Goal: Check status: Check status

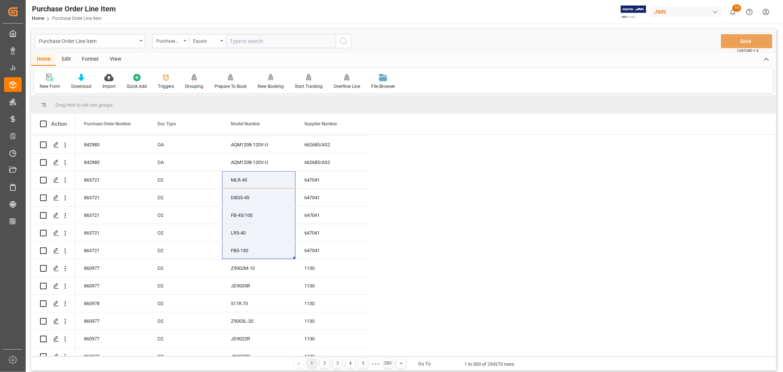
scroll to position [2, 0]
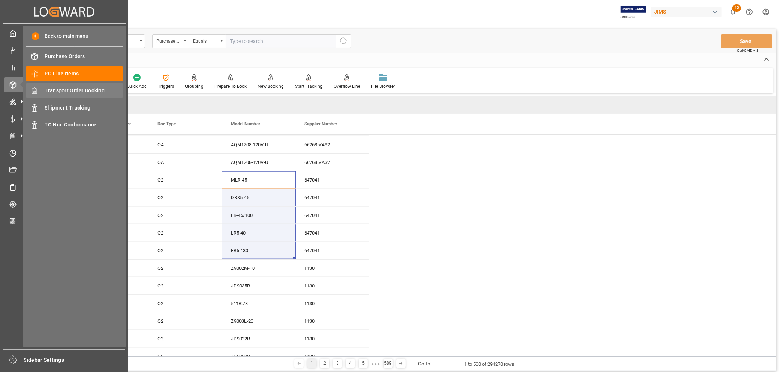
drag, startPoint x: 76, startPoint y: 92, endPoint x: 111, endPoint y: 103, distance: 35.9
click at [76, 91] on span "Transport Order Booking" at bounding box center [84, 91] width 79 height 8
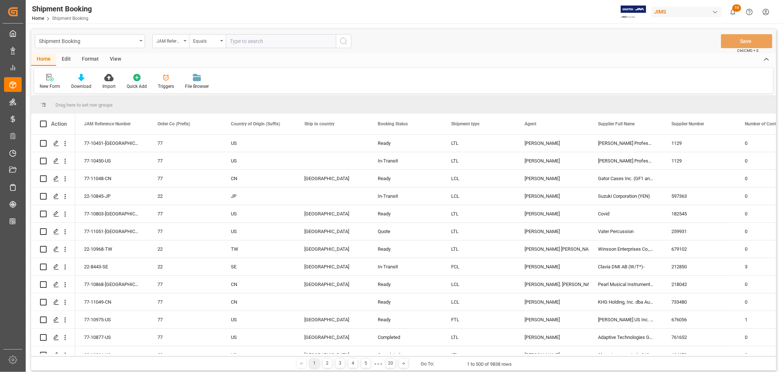
click at [253, 42] on input "text" at bounding box center [281, 41] width 110 height 14
paste input "22-10582-MY"
type input "22-10582-MY"
click at [345, 39] on icon "search button" at bounding box center [343, 41] width 9 height 9
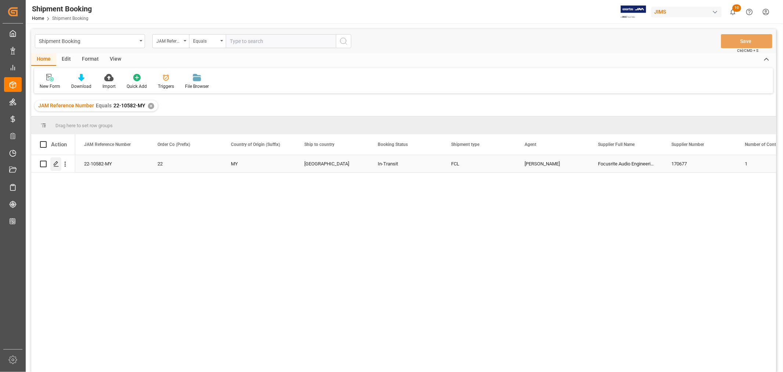
click at [56, 164] on icon "Press SPACE to select this row." at bounding box center [56, 164] width 6 height 6
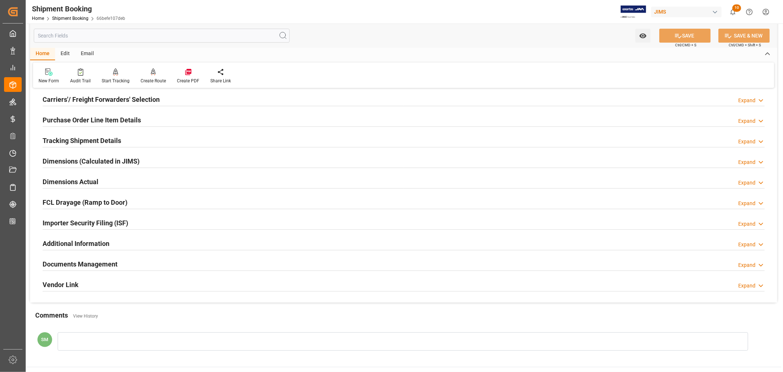
scroll to position [122, 0]
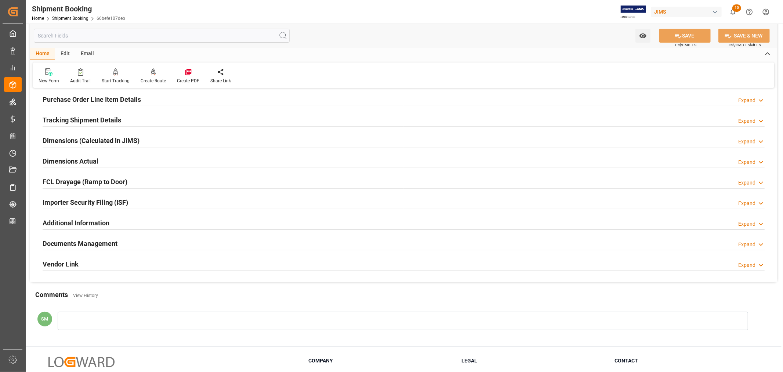
click at [90, 240] on h2 "Documents Management" at bounding box center [80, 243] width 75 height 10
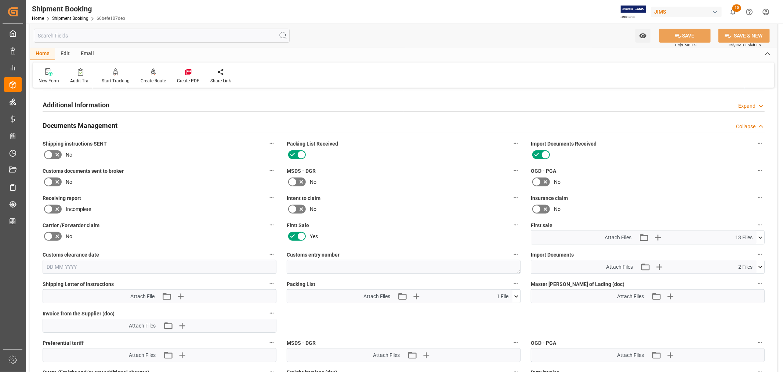
scroll to position [326, 0]
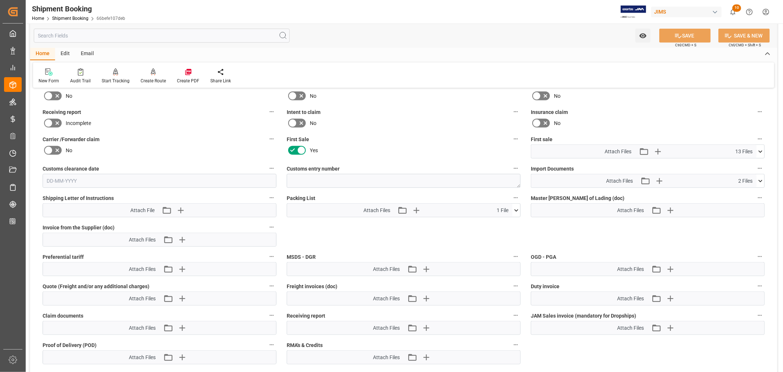
click at [761, 149] on icon at bounding box center [761, 152] width 8 height 8
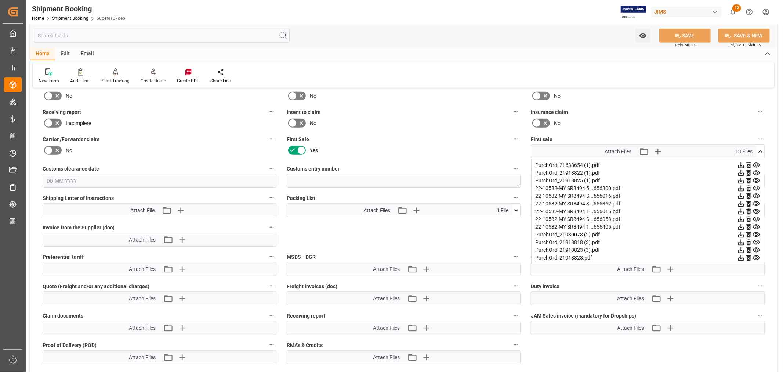
scroll to position [285, 0]
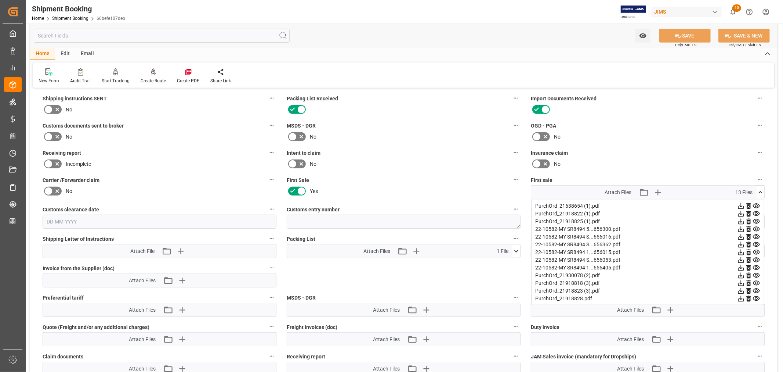
click at [722, 112] on div at bounding box center [648, 110] width 234 height 12
click at [617, 50] on div "Home Edit Email" at bounding box center [403, 54] width 747 height 12
click at [529, 46] on div "Watch Option SAVE Ctrl/CMD + S SAVE & NEW Ctrl/CMD + Shift + S" at bounding box center [403, 35] width 747 height 24
click at [762, 191] on icon at bounding box center [761, 192] width 8 height 8
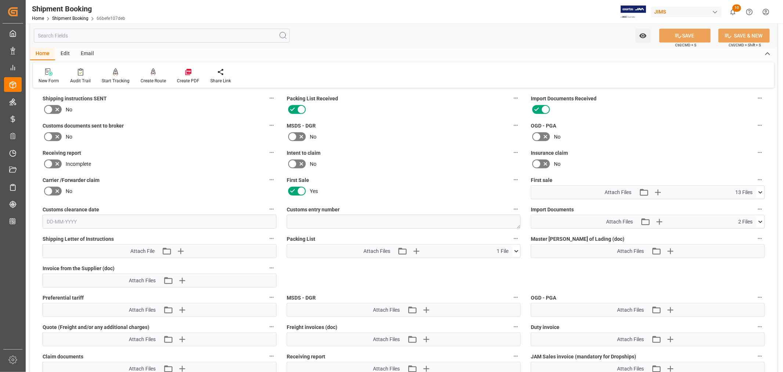
click at [760, 218] on icon at bounding box center [761, 222] width 8 height 8
click at [757, 240] on icon at bounding box center [757, 243] width 8 height 8
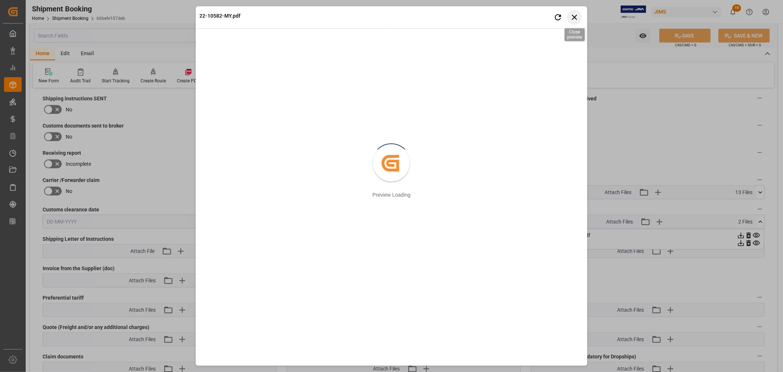
click at [577, 16] on icon "button" at bounding box center [574, 16] width 9 height 9
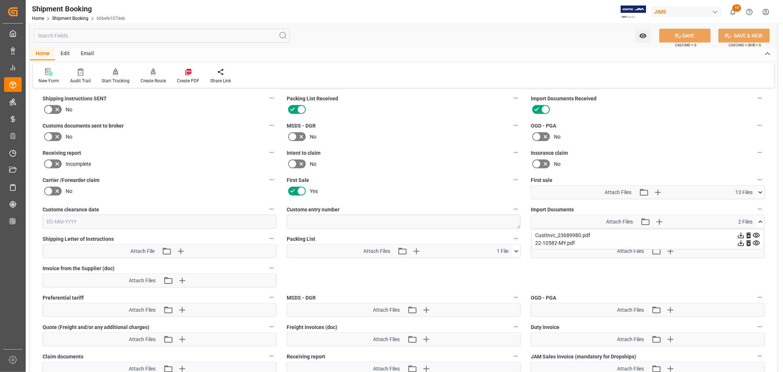
click at [740, 240] on icon at bounding box center [741, 243] width 8 height 8
click at [757, 188] on icon at bounding box center [761, 192] width 8 height 8
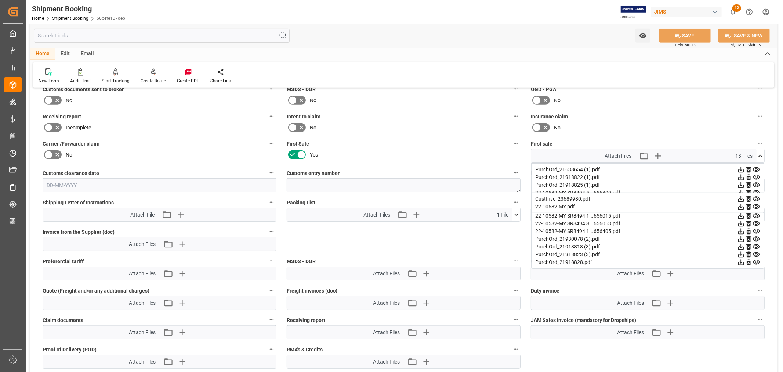
scroll to position [326, 0]
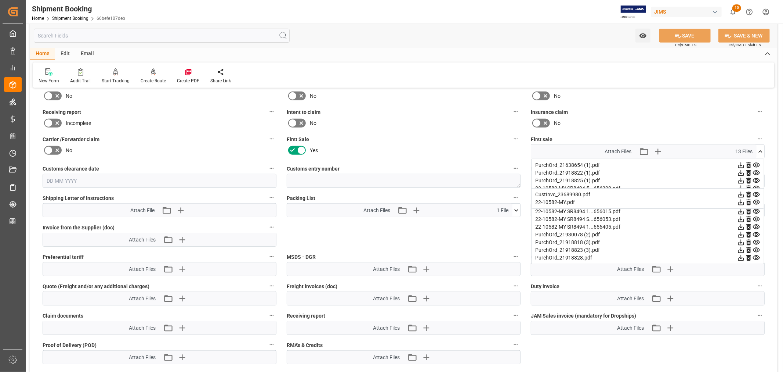
click at [759, 150] on icon at bounding box center [761, 151] width 4 height 2
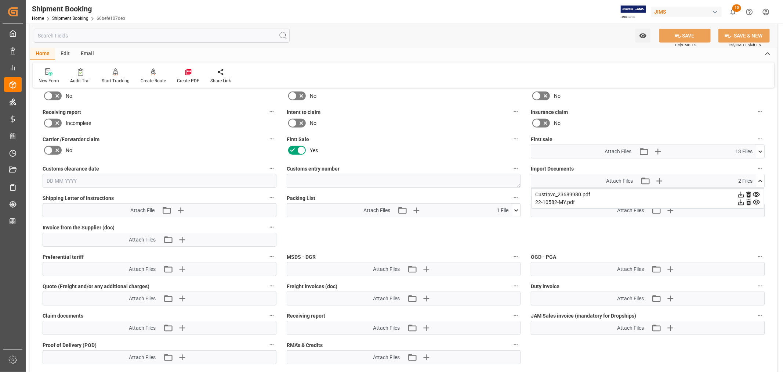
click at [760, 177] on icon at bounding box center [761, 181] width 8 height 8
click at [763, 145] on button at bounding box center [761, 151] width 8 height 13
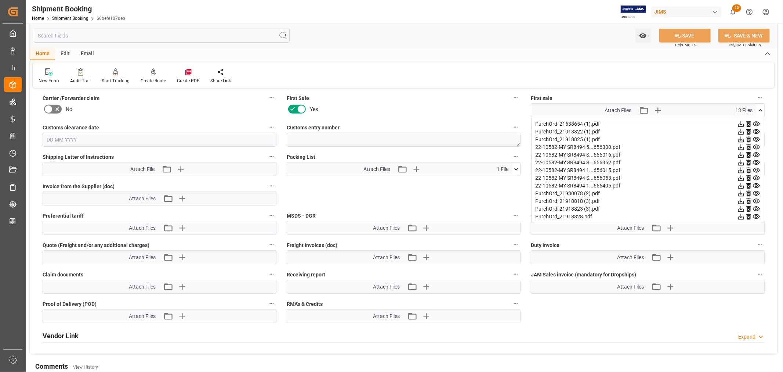
scroll to position [449, 0]
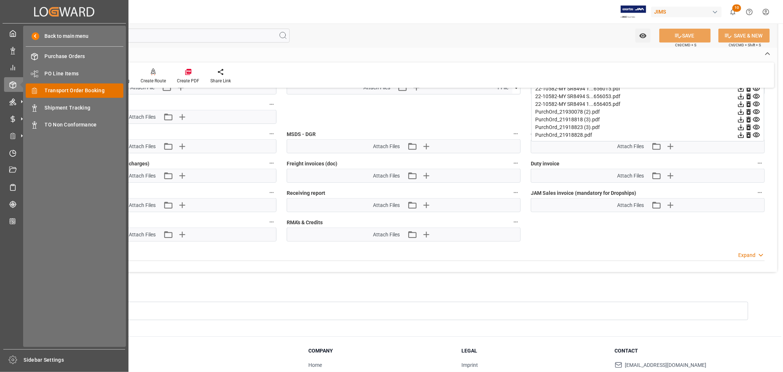
click at [82, 90] on span "Transport Order Booking" at bounding box center [84, 91] width 79 height 8
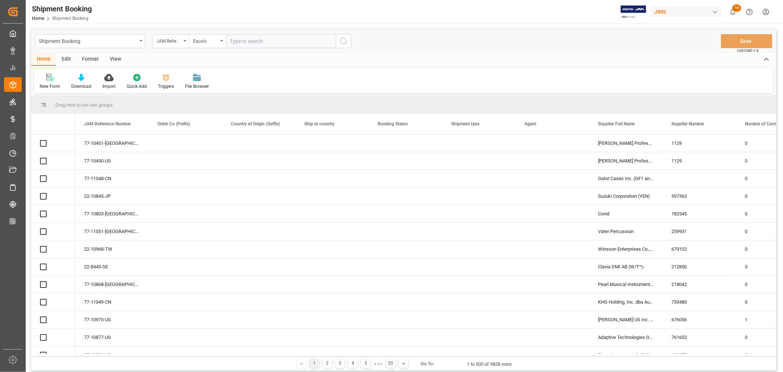
click at [242, 40] on input "text" at bounding box center [281, 41] width 110 height 14
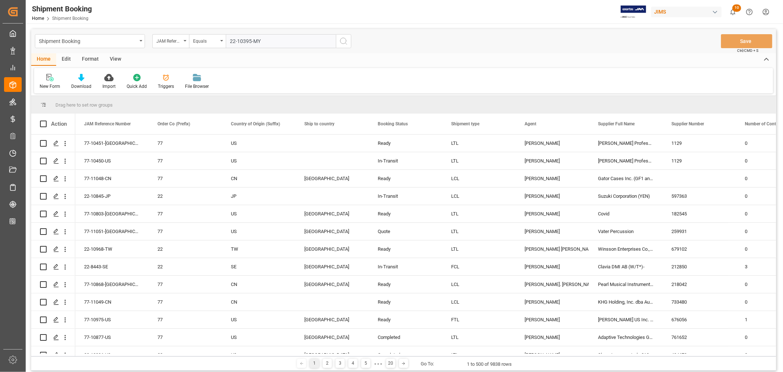
type input "22-10395-MY"
click at [343, 39] on icon "search button" at bounding box center [343, 41] width 9 height 9
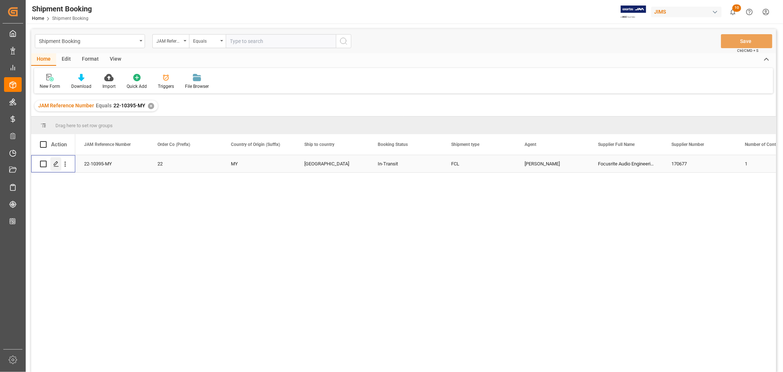
click at [58, 162] on icon "Press SPACE to select this row." at bounding box center [56, 164] width 6 height 6
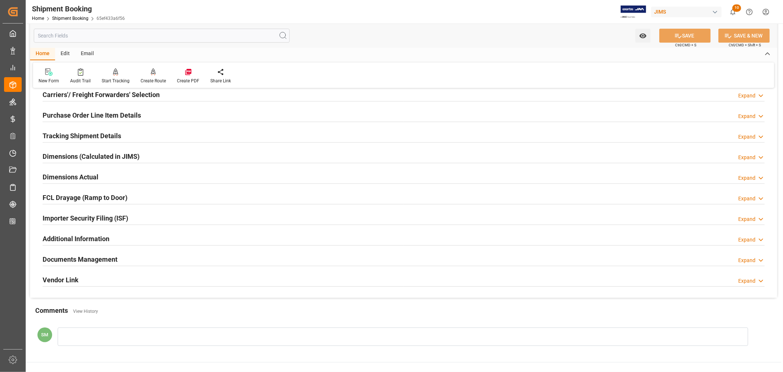
scroll to position [163, 0]
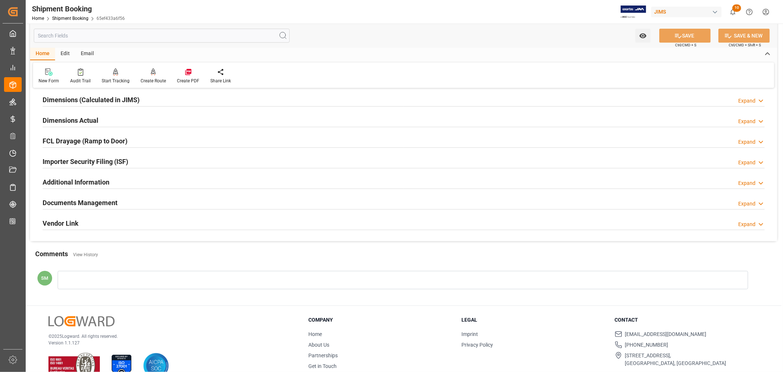
click at [101, 200] on h2 "Documents Management" at bounding box center [80, 203] width 75 height 10
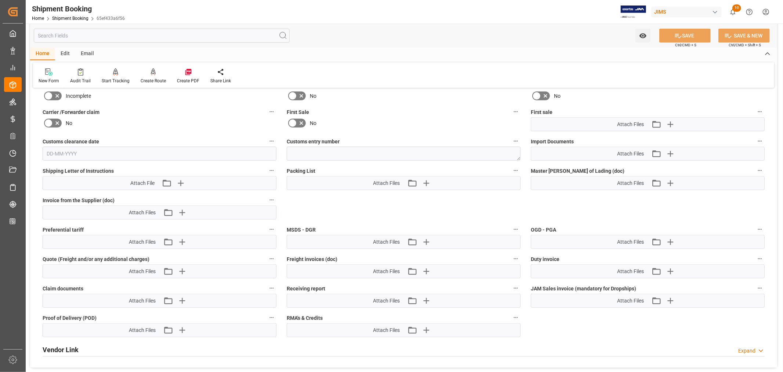
scroll to position [367, 0]
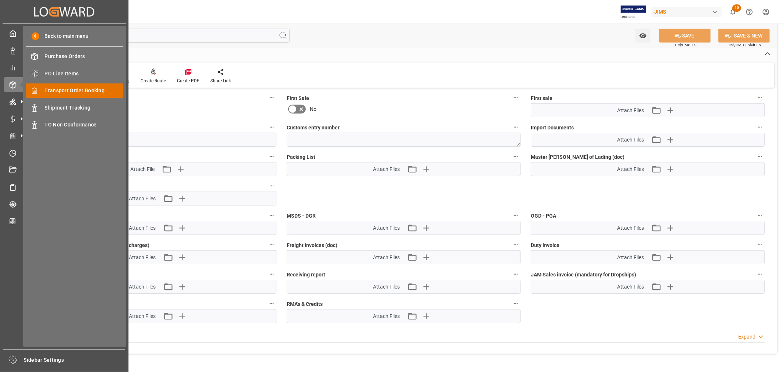
click at [74, 89] on span "Transport Order Booking" at bounding box center [84, 91] width 79 height 8
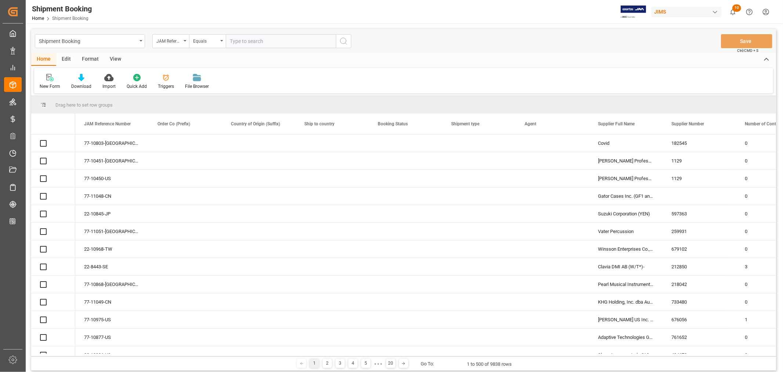
click at [252, 41] on input "text" at bounding box center [281, 41] width 110 height 14
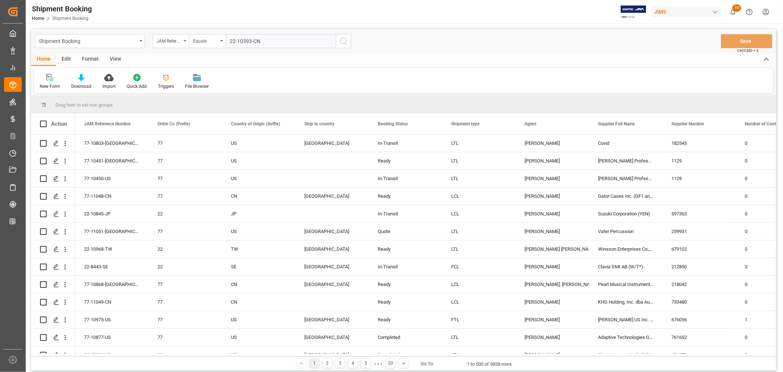
type input "22-10393-CN"
click at [343, 39] on icon "search button" at bounding box center [343, 41] width 9 height 9
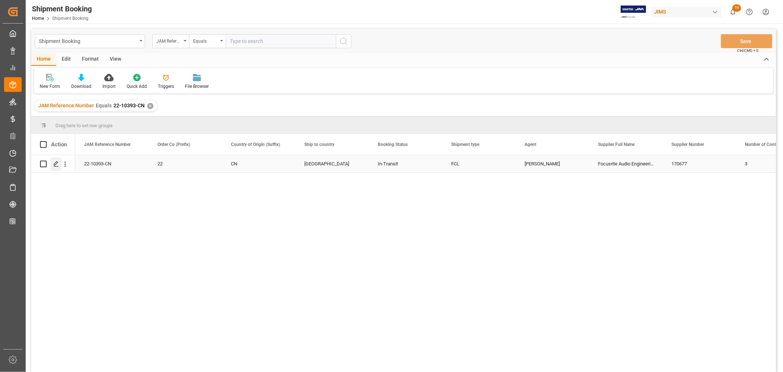
click at [57, 163] on icon "Press SPACE to select this row." at bounding box center [56, 164] width 6 height 6
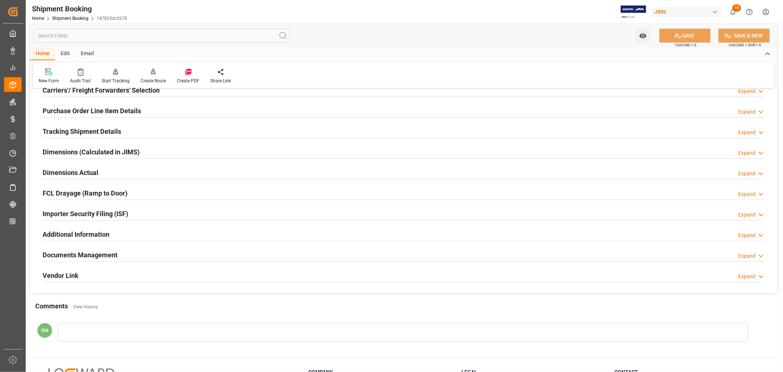
scroll to position [122, 0]
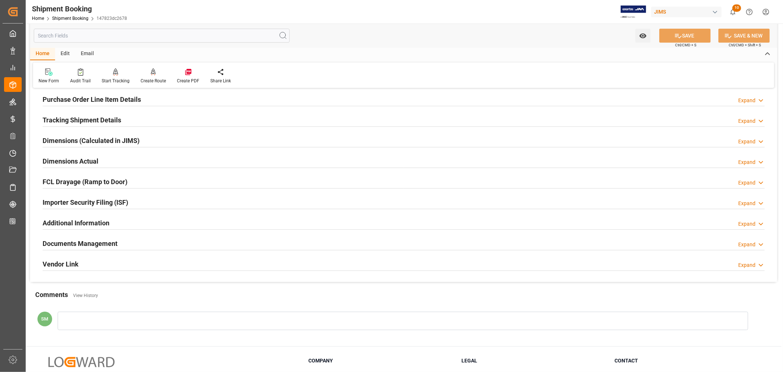
click at [85, 245] on h2 "Documents Management" at bounding box center [80, 243] width 75 height 10
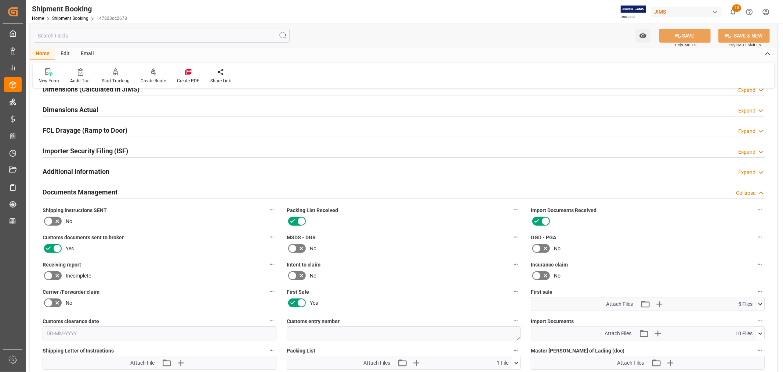
scroll to position [245, 0]
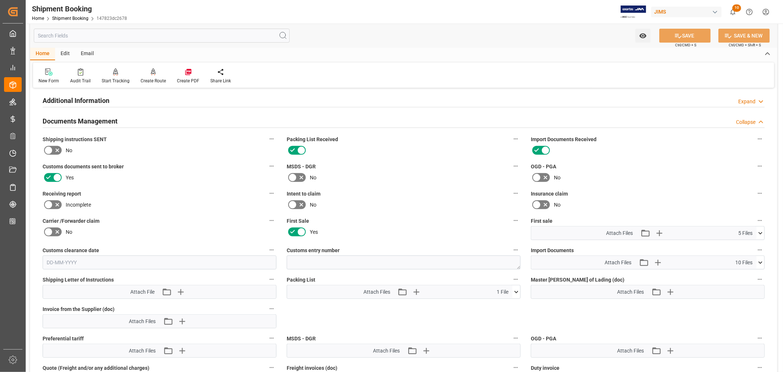
click at [762, 261] on icon at bounding box center [761, 262] width 8 height 8
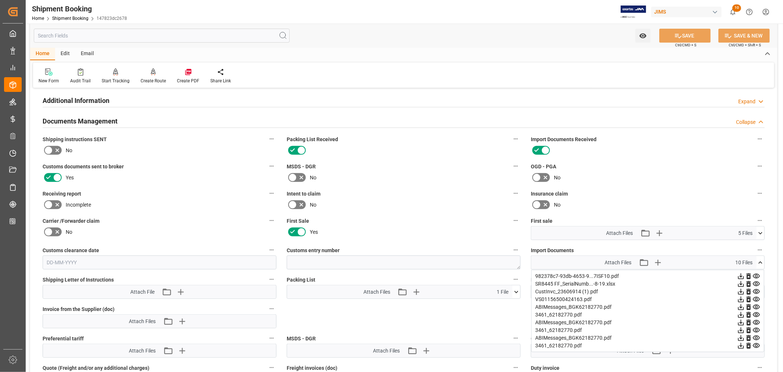
click at [741, 297] on icon at bounding box center [741, 299] width 6 height 6
